Goal: Find specific page/section: Find specific page/section

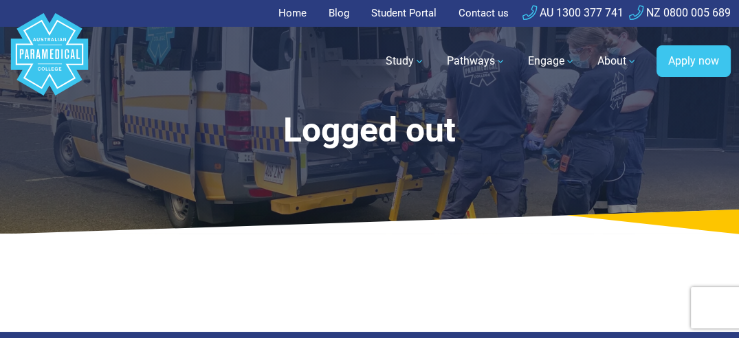
click at [395, 9] on link "Student Portal" at bounding box center [404, 13] width 82 height 27
